Goal: Information Seeking & Learning: Find specific page/section

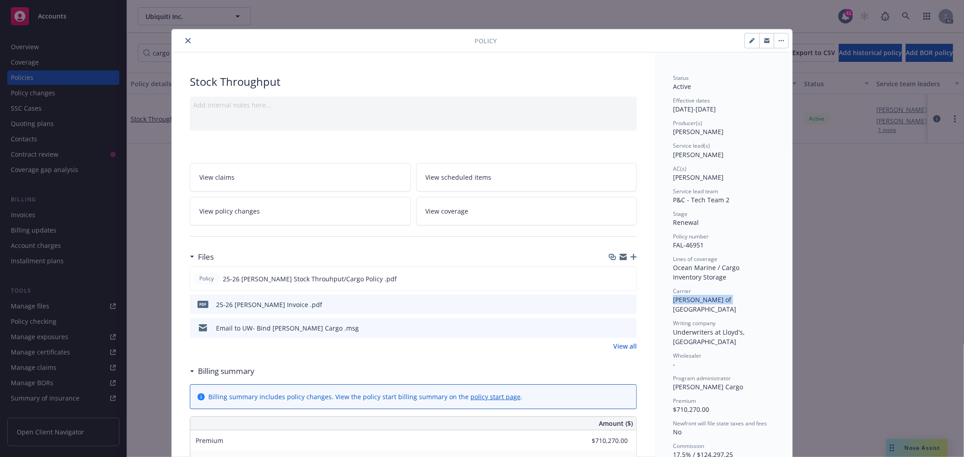
click at [183, 39] on button "close" at bounding box center [188, 40] width 11 height 11
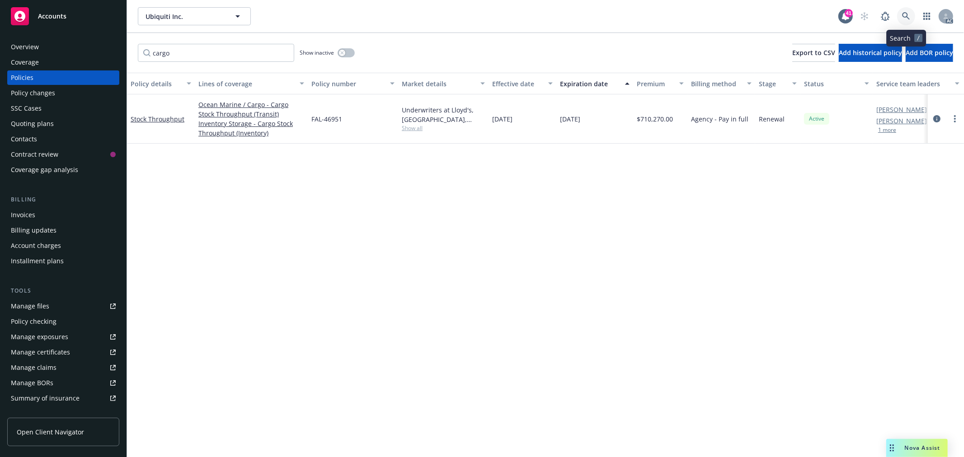
click at [901, 19] on link at bounding box center [906, 16] width 18 height 18
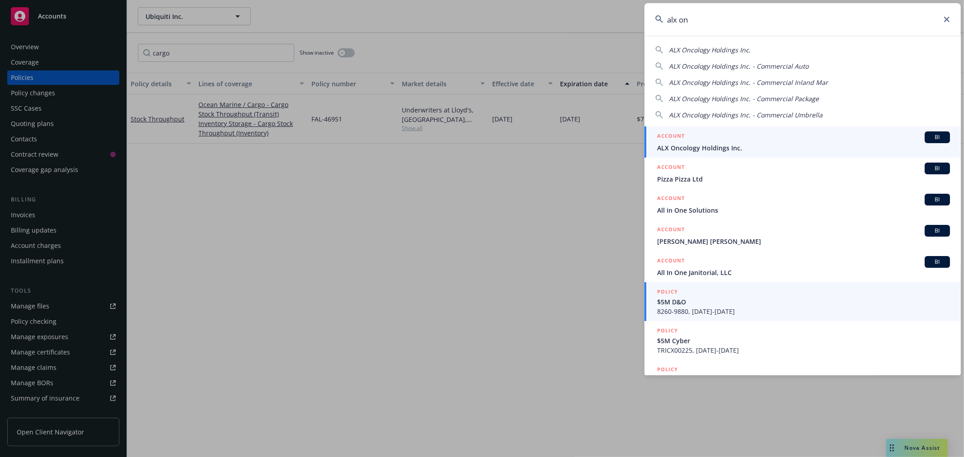
type input "alx on"
click at [701, 145] on span "ALX Oncology Holdings Inc." at bounding box center [803, 147] width 293 height 9
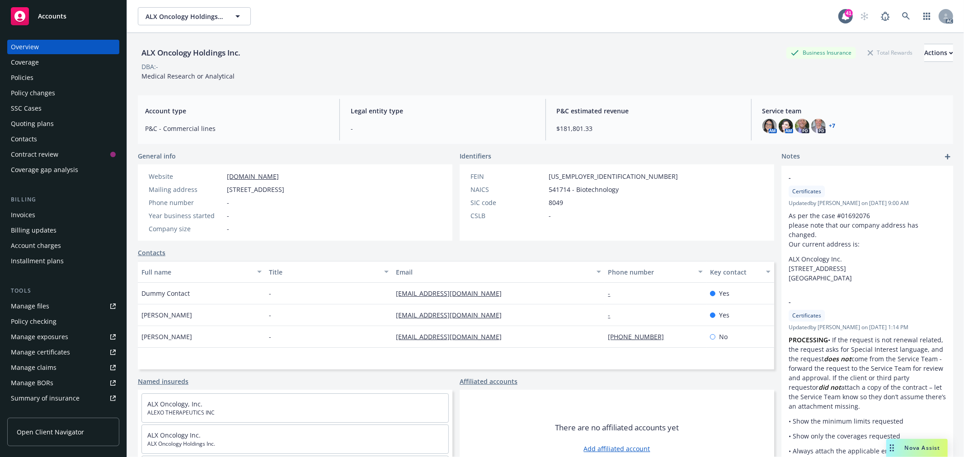
click at [829, 125] on link "+ 7" at bounding box center [832, 125] width 6 height 5
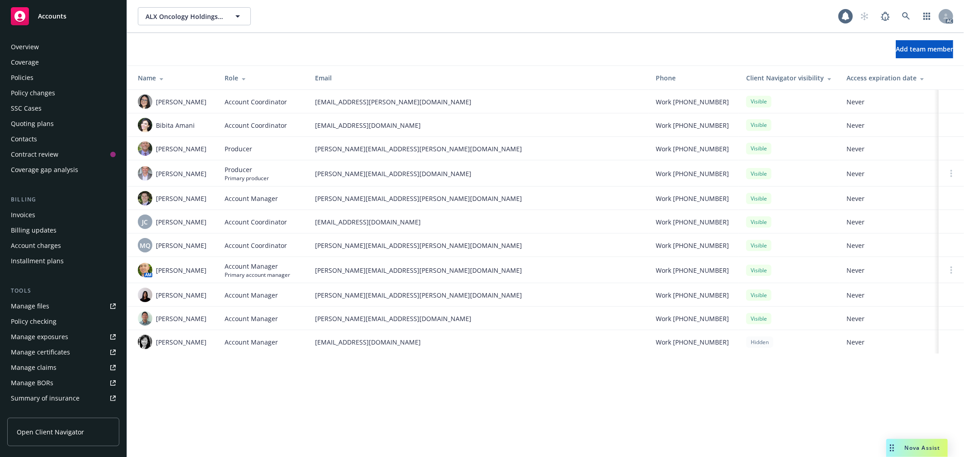
scroll to position [147, 0]
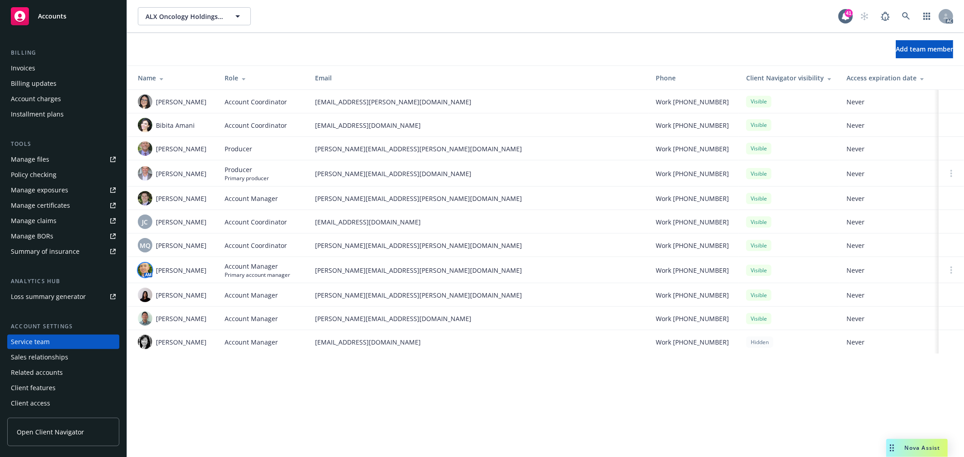
click at [147, 276] on img at bounding box center [145, 270] width 14 height 14
click at [400, 405] on div "ALX Oncology Holdings Inc. ALX Oncology Holdings Inc. 41 AC Add team member Nam…" at bounding box center [545, 228] width 837 height 457
click at [147, 278] on img at bounding box center [145, 270] width 14 height 14
click at [908, 18] on icon at bounding box center [906, 16] width 8 height 8
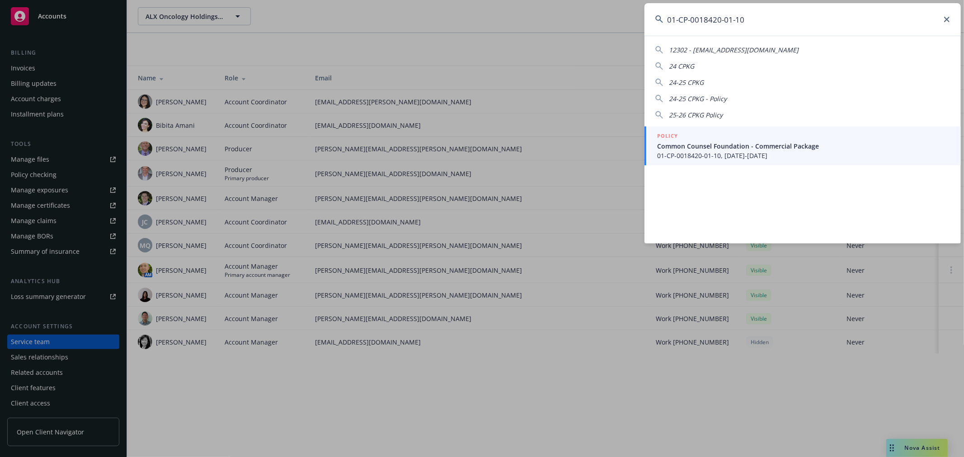
type input "01-CP-0018420-01-10"
click at [824, 145] on span "Common Counsel Foundation - Commercial Package" at bounding box center [803, 145] width 293 height 9
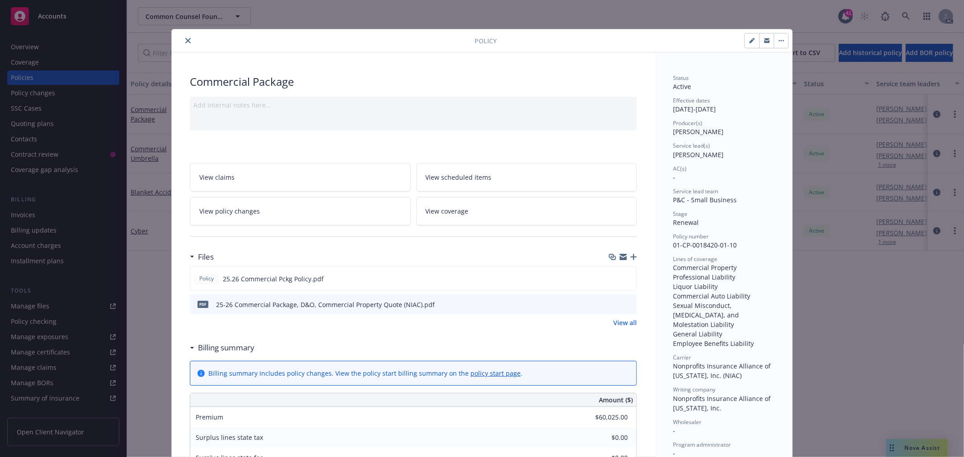
click at [185, 44] on button "close" at bounding box center [188, 40] width 11 height 11
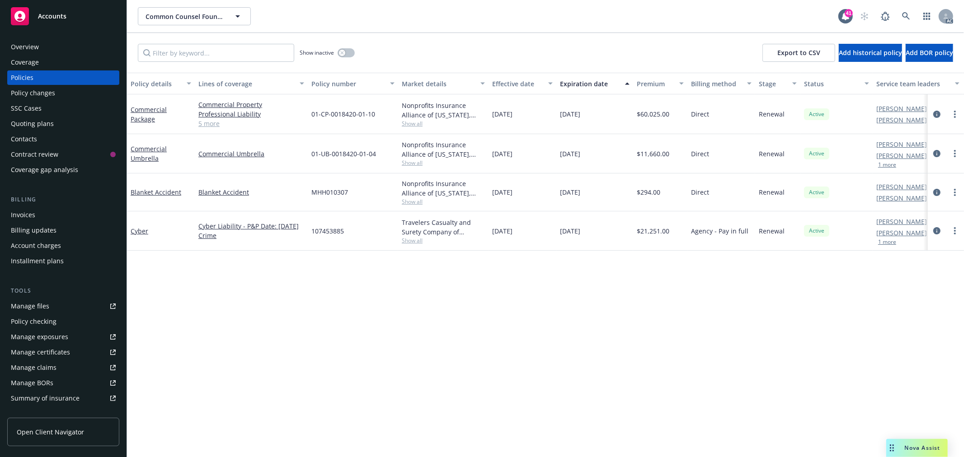
click at [38, 42] on div "Overview" at bounding box center [25, 47] width 28 height 14
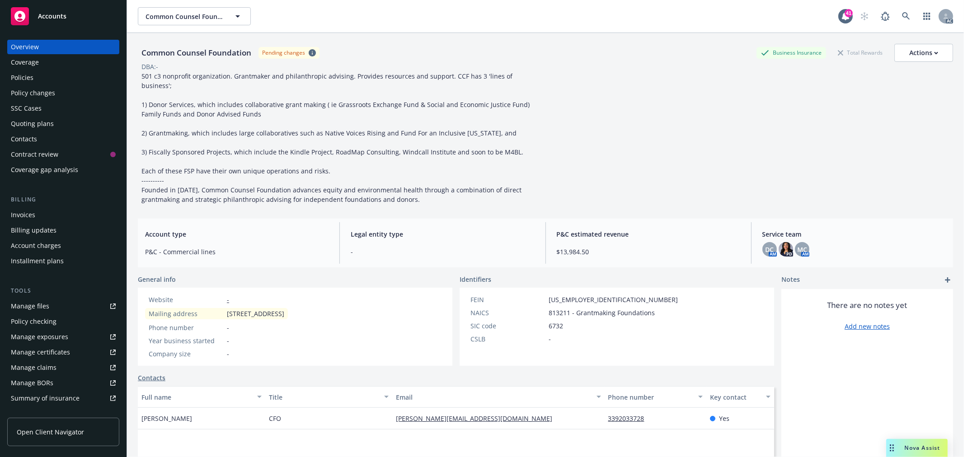
click at [38, 80] on div "Policies" at bounding box center [63, 78] width 105 height 14
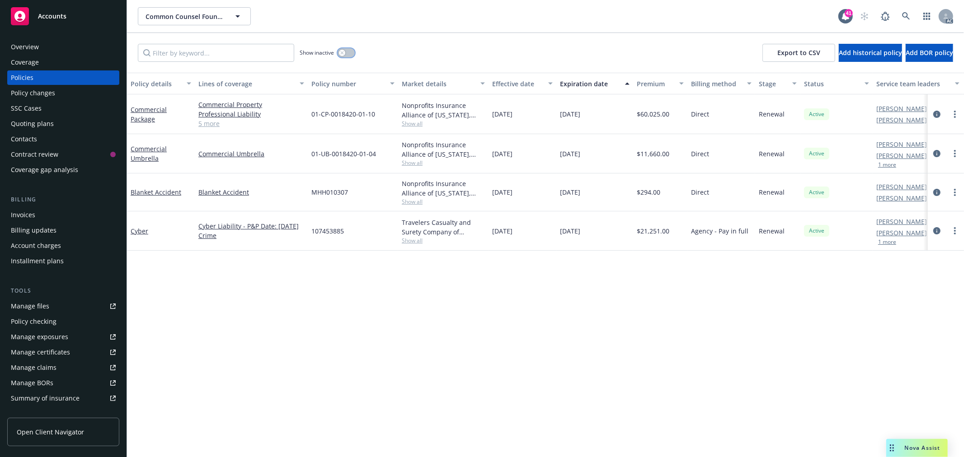
click at [344, 52] on icon "button" at bounding box center [342, 53] width 4 height 4
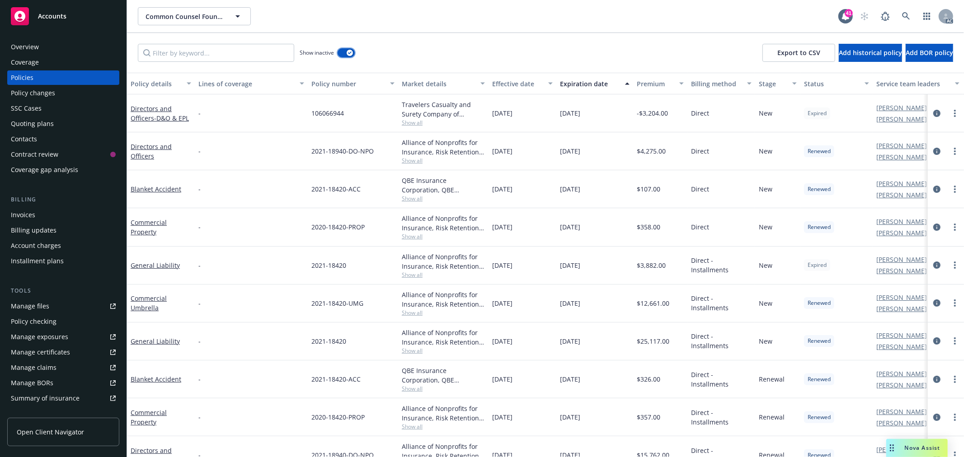
click at [349, 52] on icon "button" at bounding box center [350, 53] width 4 height 3
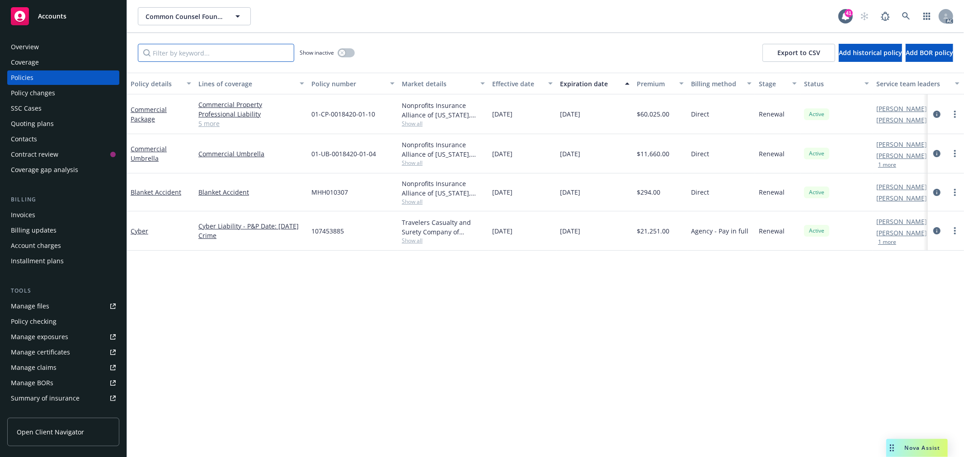
click at [238, 53] on input "Filter by keyword..." at bounding box center [216, 53] width 156 height 18
paste input "01-CP-0018420-01-10"
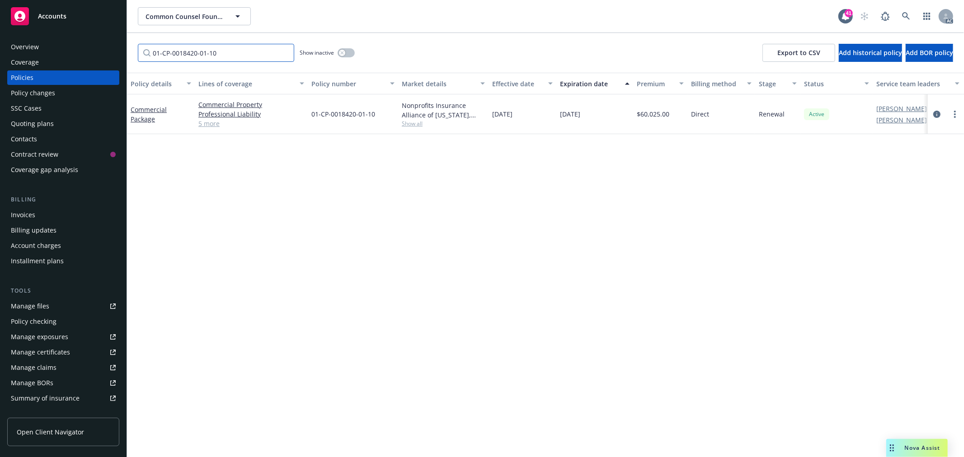
type input "01-CP-0018420-01-10"
click at [216, 127] on link "5 more" at bounding box center [251, 123] width 106 height 9
